Goal: Check status

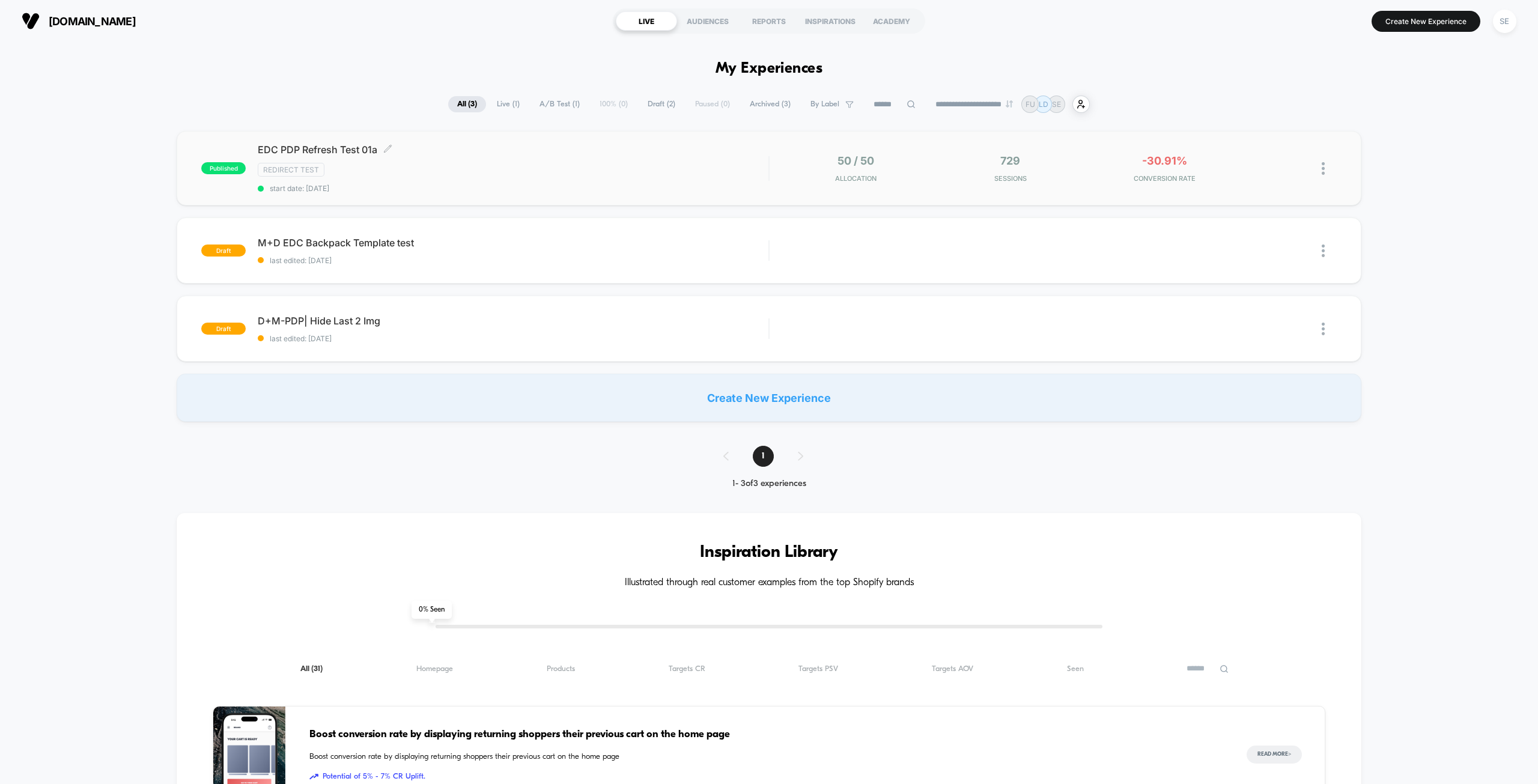
click at [440, 178] on div "EDC PDP Refresh Test 01a Click to edit experience details Click to edit experie…" at bounding box center [513, 168] width 511 height 50
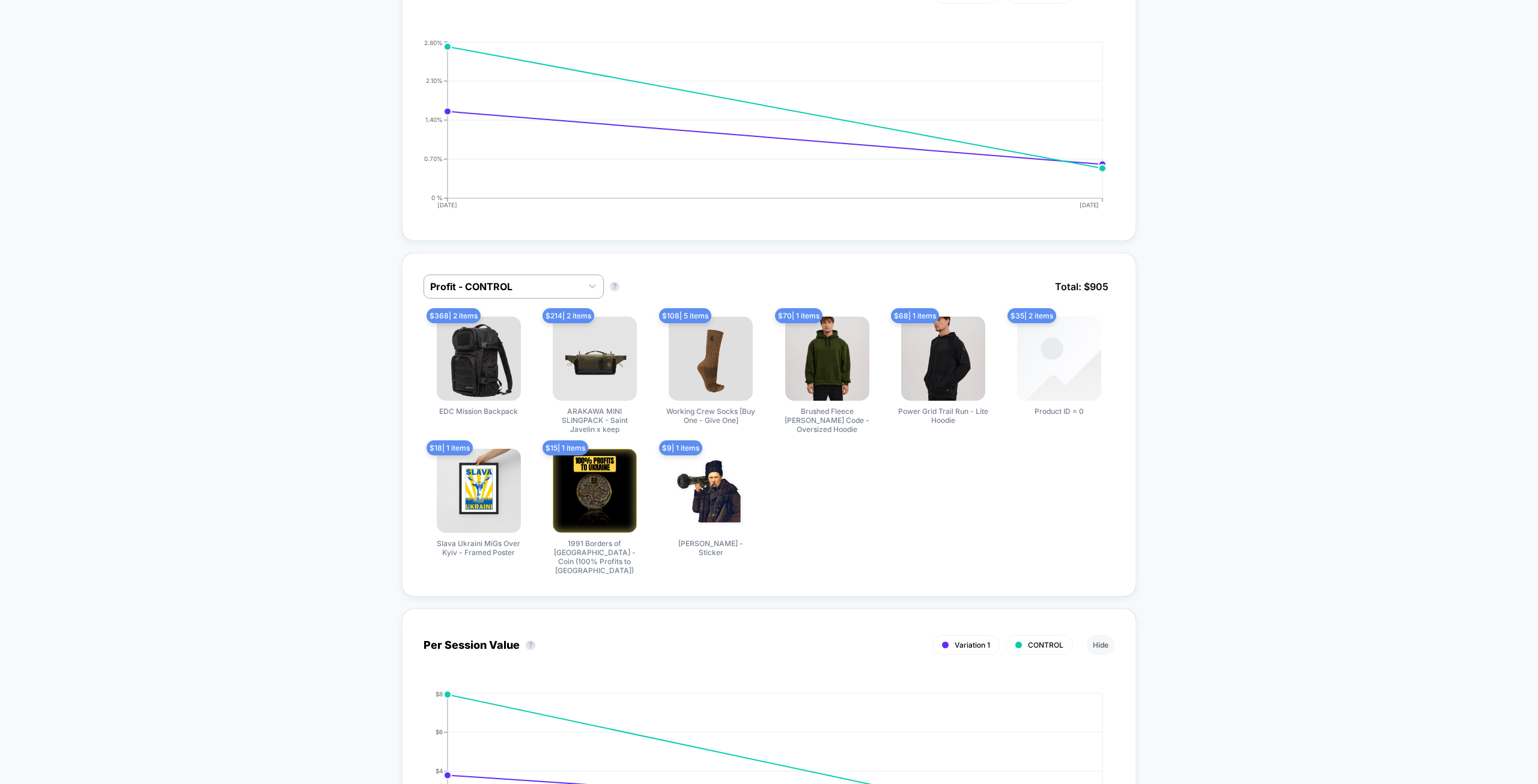
scroll to position [660, 0]
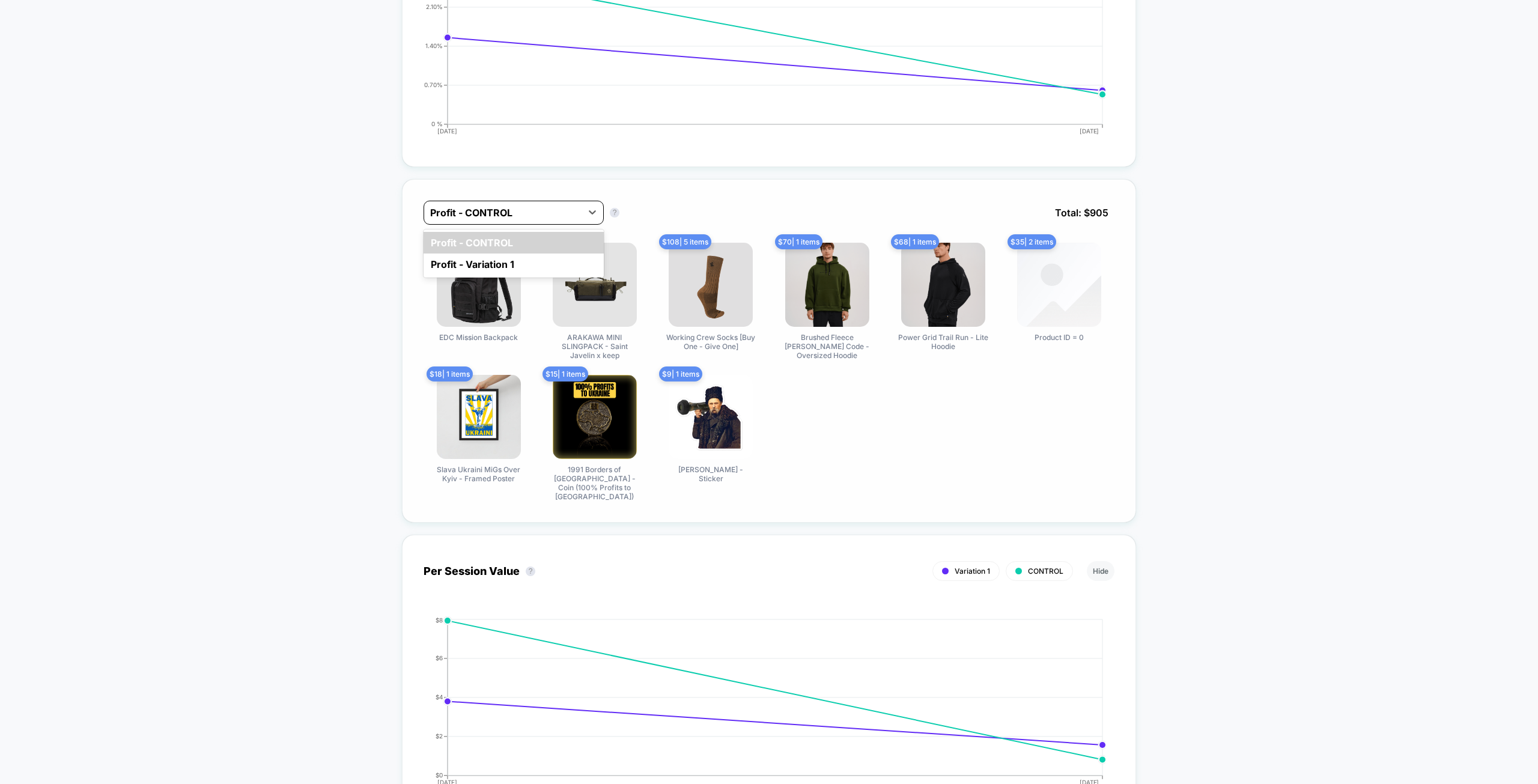
click at [523, 206] on div at bounding box center [502, 212] width 145 height 15
click at [487, 262] on div "Profit - Variation 1" at bounding box center [514, 264] width 180 height 22
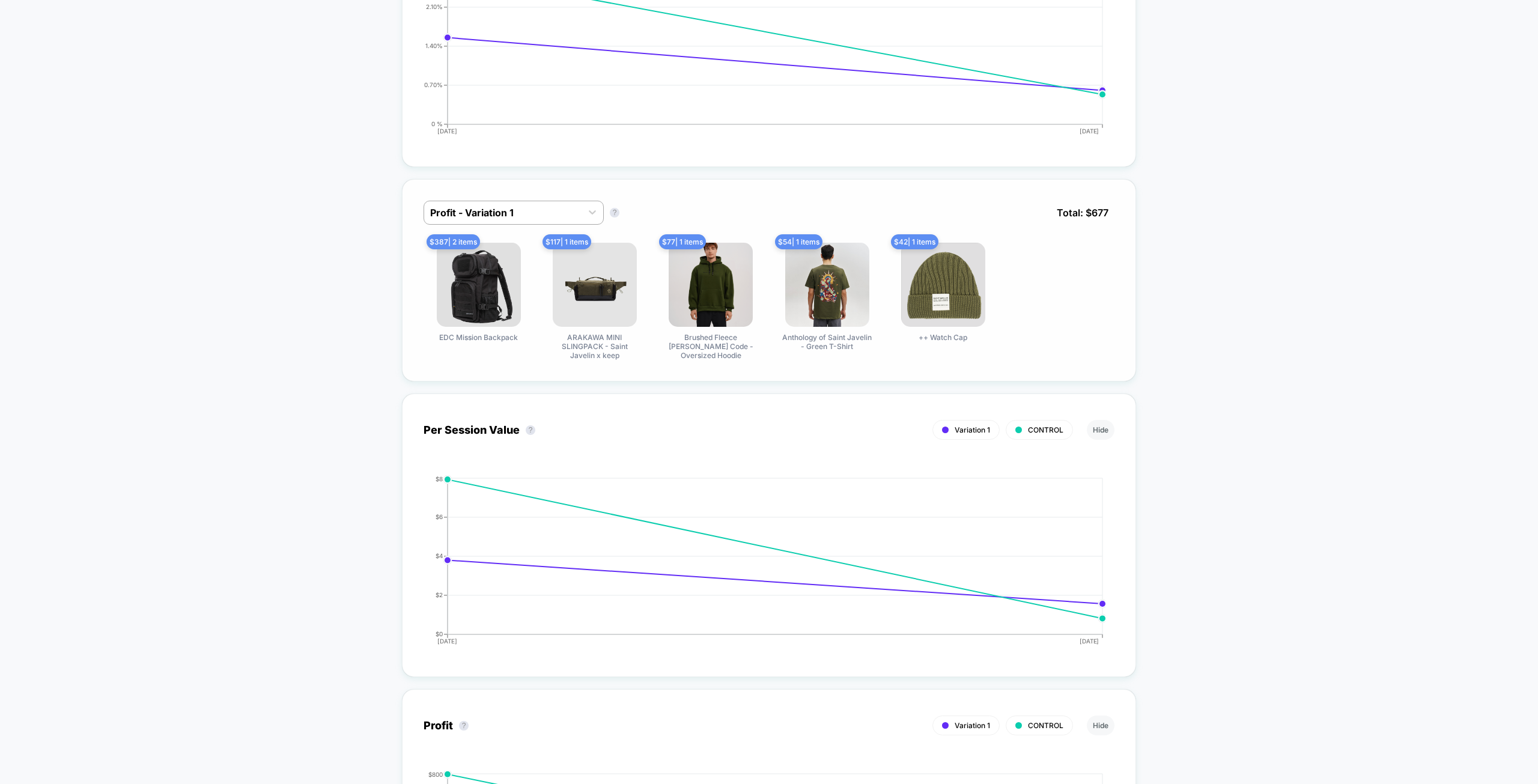
click at [265, 255] on div "< Back to all live experiences EDC PDP Refresh Test 01a LIVE Redirect Test Clic…" at bounding box center [769, 776] width 1538 height 2790
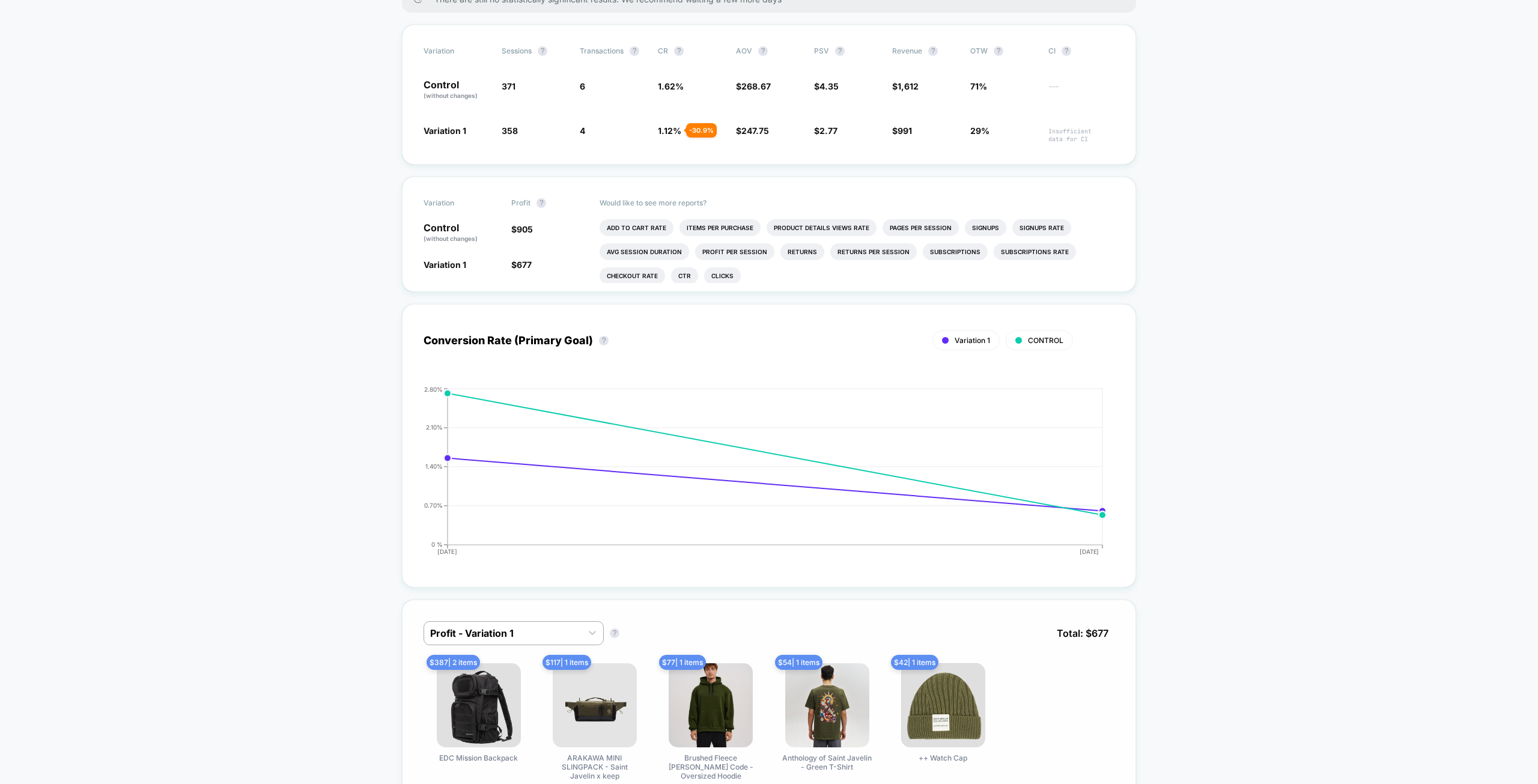
scroll to position [0, 0]
